Goal: Information Seeking & Learning: Find contact information

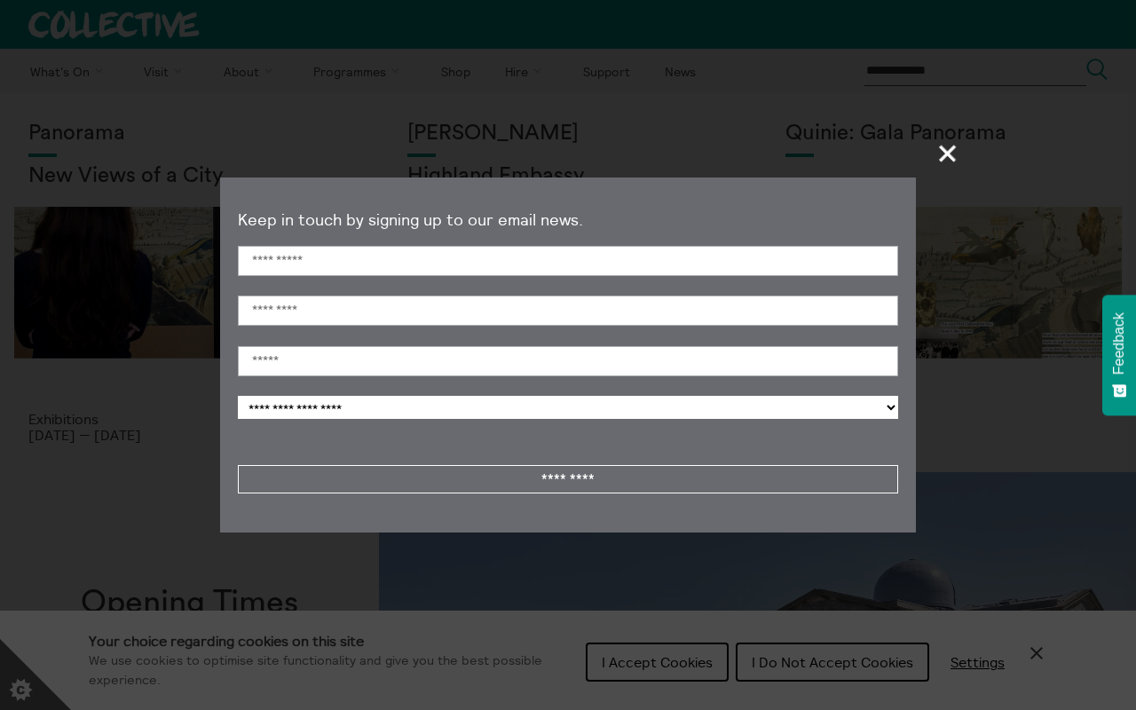
click at [943, 153] on span "+" at bounding box center [948, 153] width 52 height 52
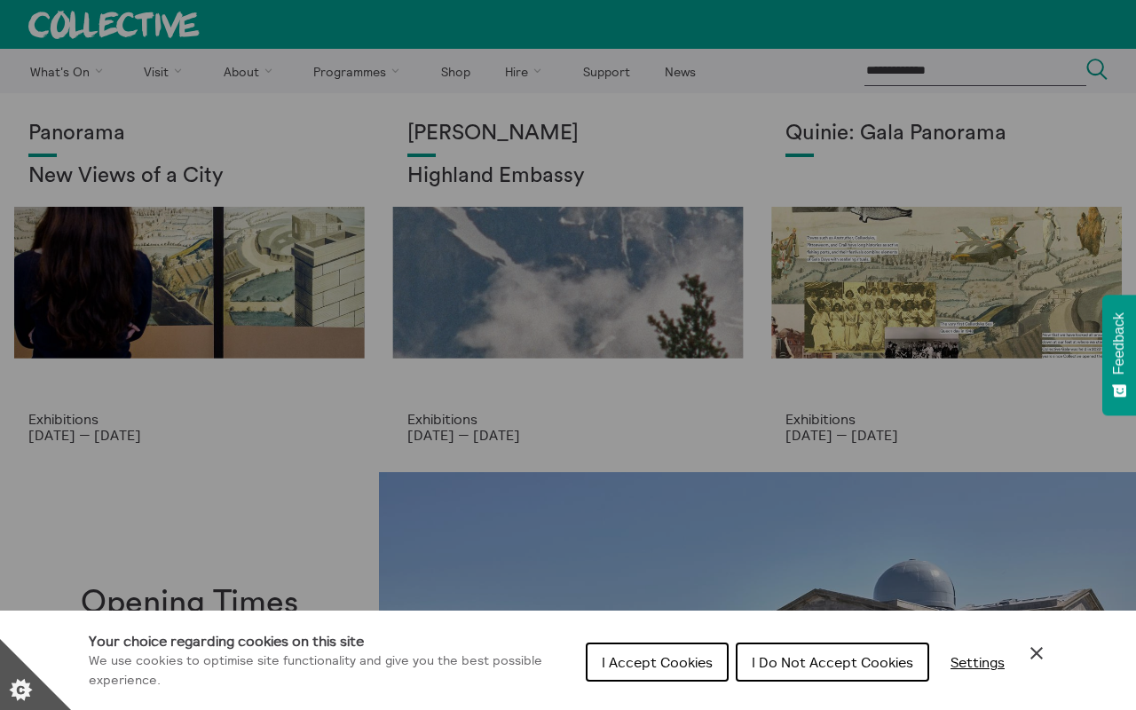
click at [898, 665] on span "I Do Not Accept Cookies" at bounding box center [833, 662] width 162 height 18
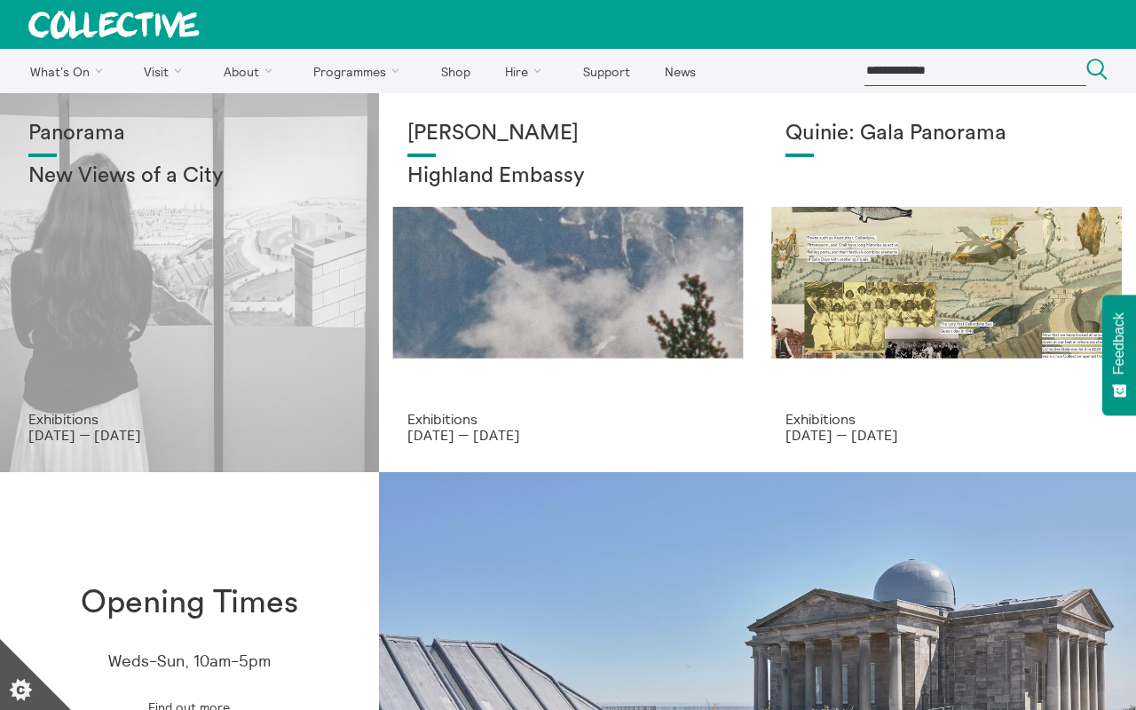
click at [219, 376] on div "Panorama New Views of a City" at bounding box center [189, 266] width 322 height 289
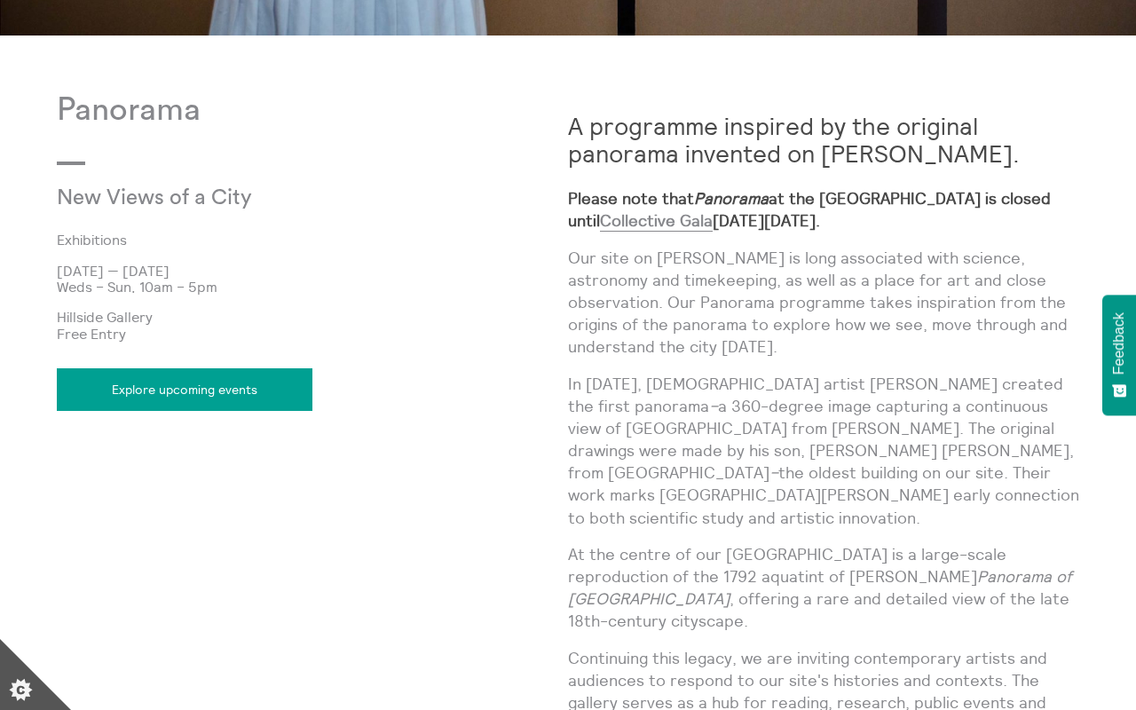
scroll to position [819, 0]
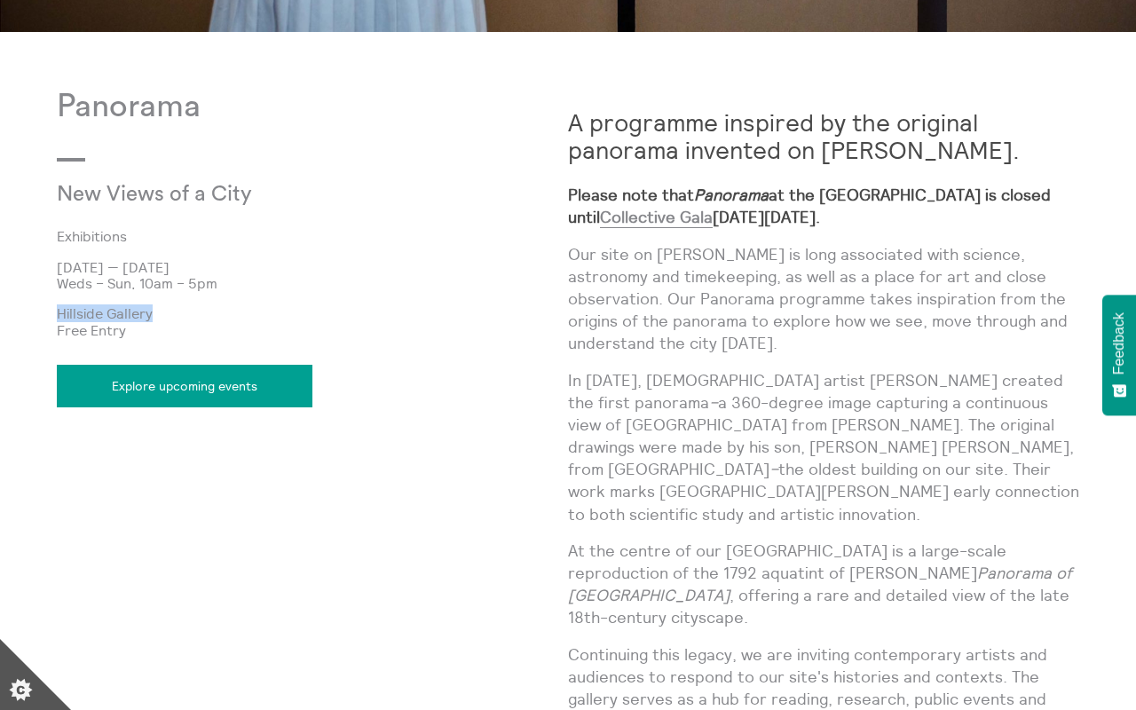
drag, startPoint x: 184, startPoint y: 315, endPoint x: 49, endPoint y: 312, distance: 135.0
click at [49, 312] on body "**********" at bounding box center [568, 381] width 1136 height 2400
copy p "Hillside Gallery"
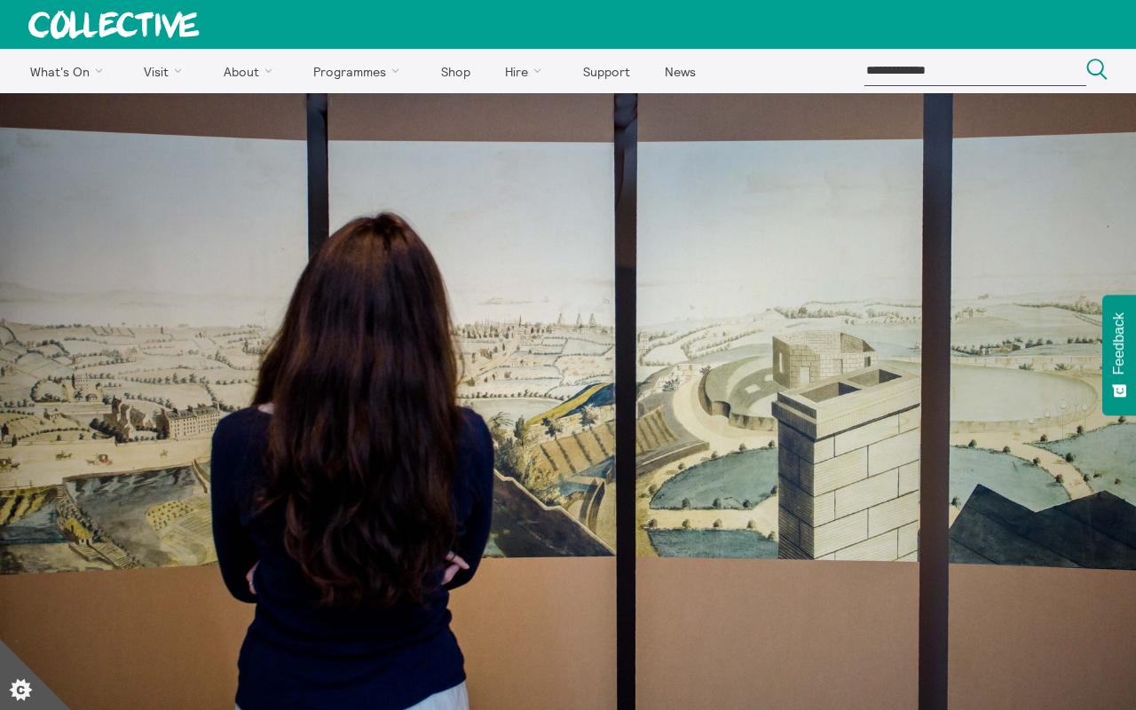
scroll to position [0, 0]
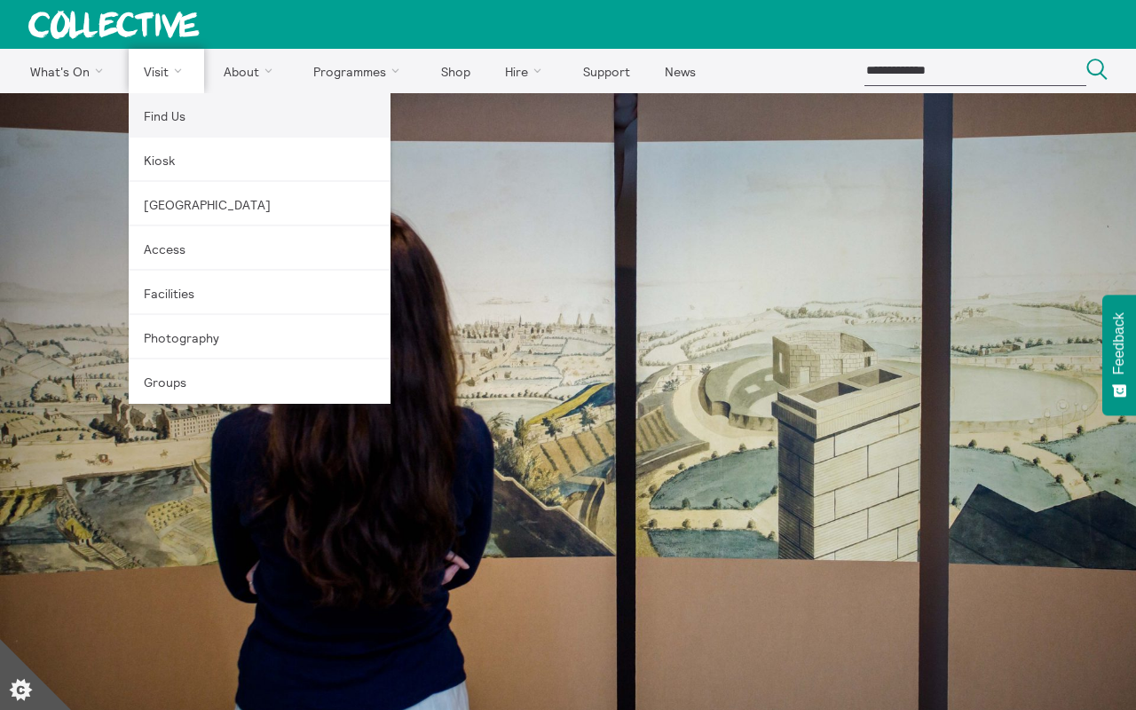
click at [166, 129] on link "Find Us" at bounding box center [260, 115] width 262 height 44
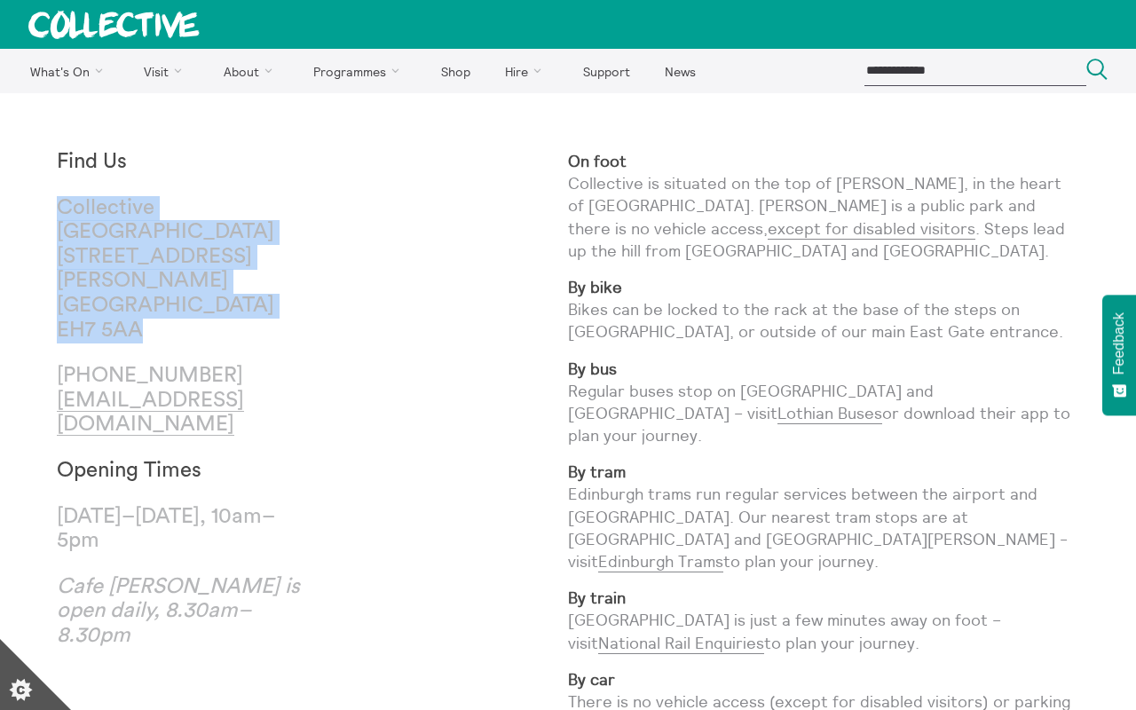
drag, startPoint x: 159, startPoint y: 302, endPoint x: 55, endPoint y: 211, distance: 137.8
copy p "Collective City Observatory 38 Calton Hill Edinburgh EH7 5AA"
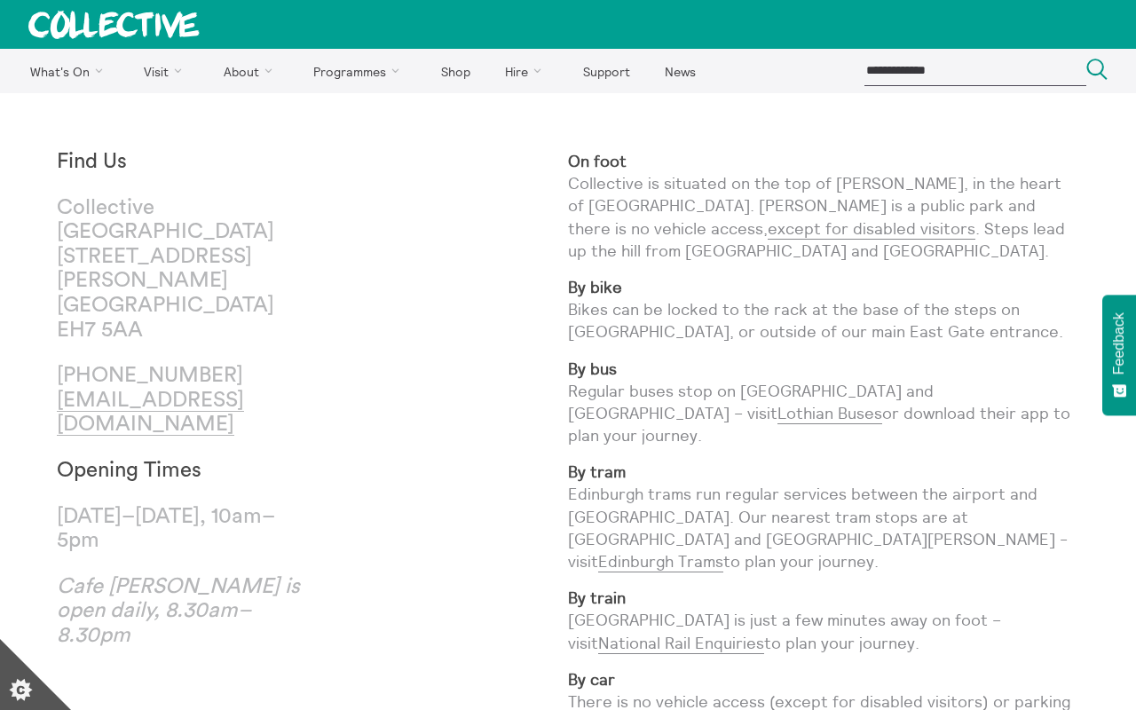
click at [474, 435] on div "Find Us Collective City Observatory 38 Calton Hill Edinburgh EH7 5AA +44 (0)131…" at bounding box center [312, 557] width 511 height 815
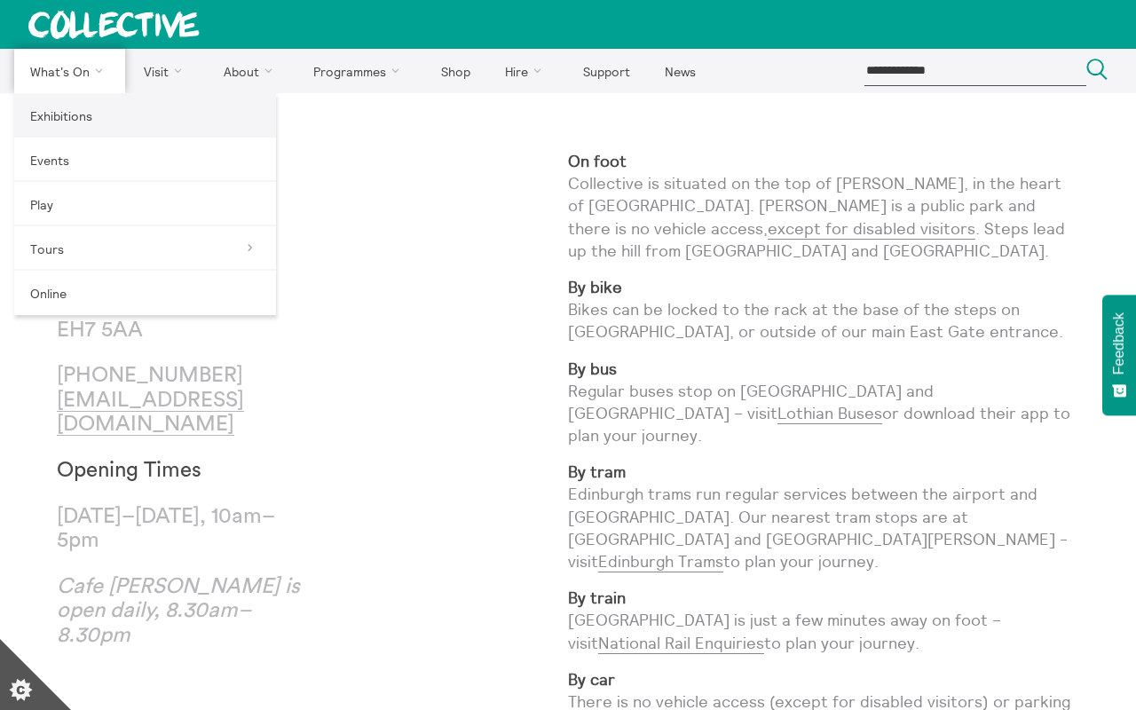
click at [74, 115] on link "Exhibitions" at bounding box center [145, 115] width 262 height 44
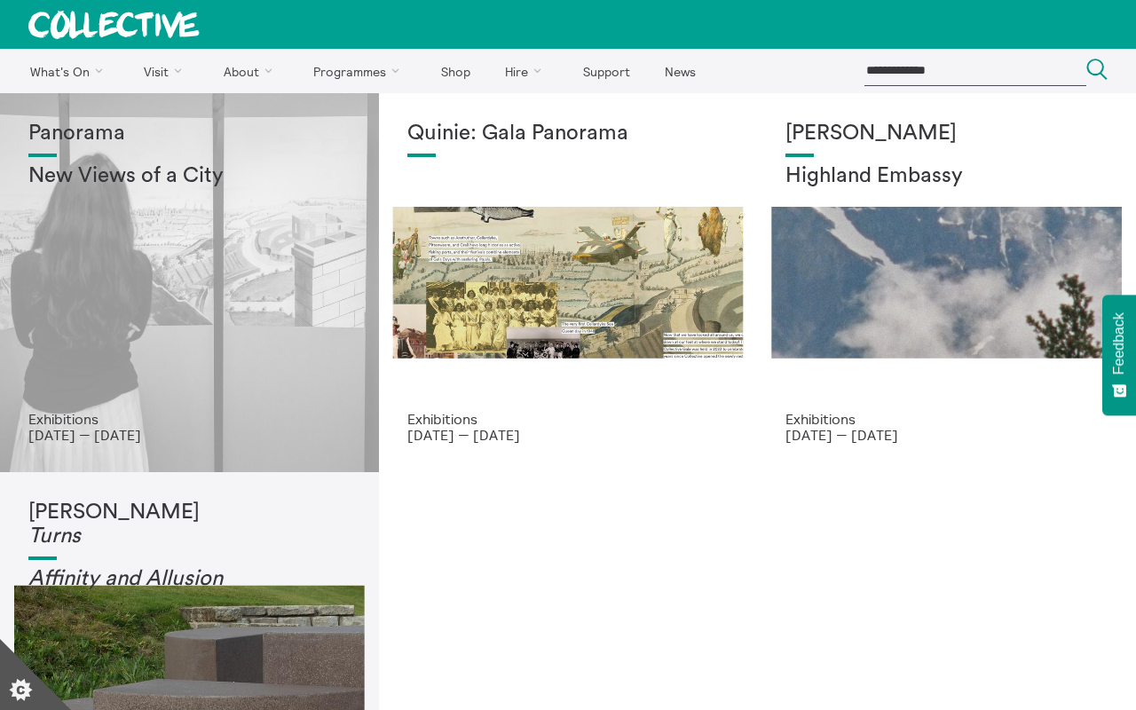
click at [188, 336] on div "Panorama New Views of a City" at bounding box center [189, 266] width 322 height 289
